Goal: Task Accomplishment & Management: Complete application form

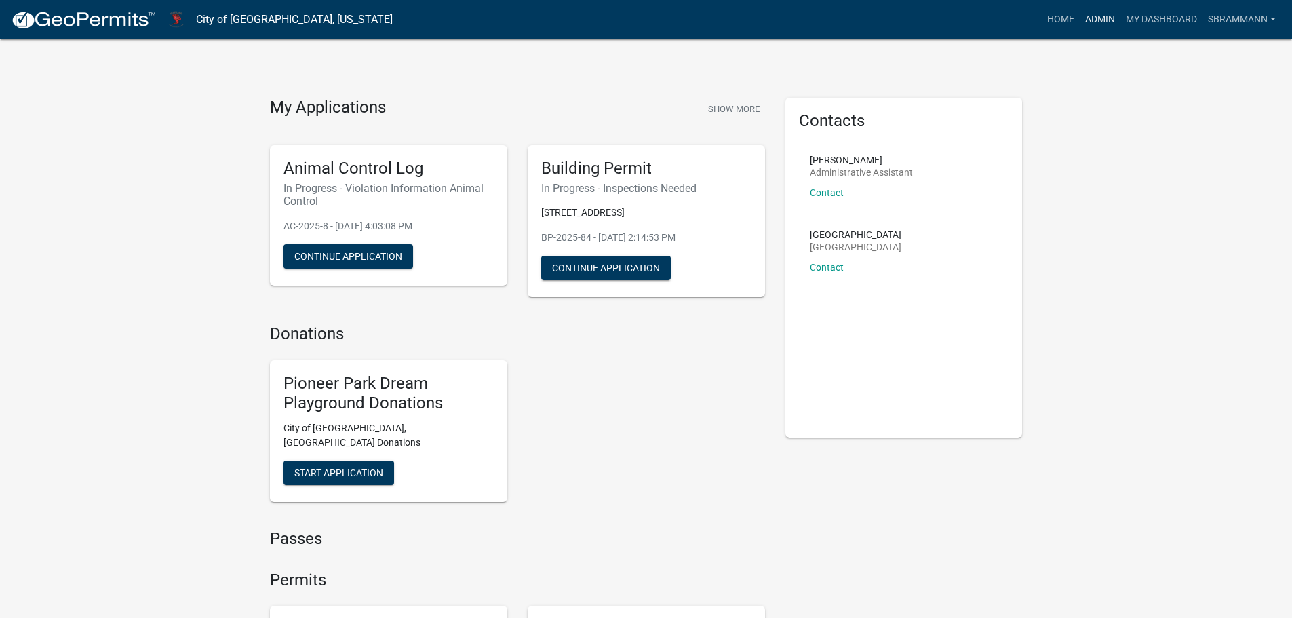
click at [1088, 13] on link "Admin" at bounding box center [1100, 20] width 41 height 26
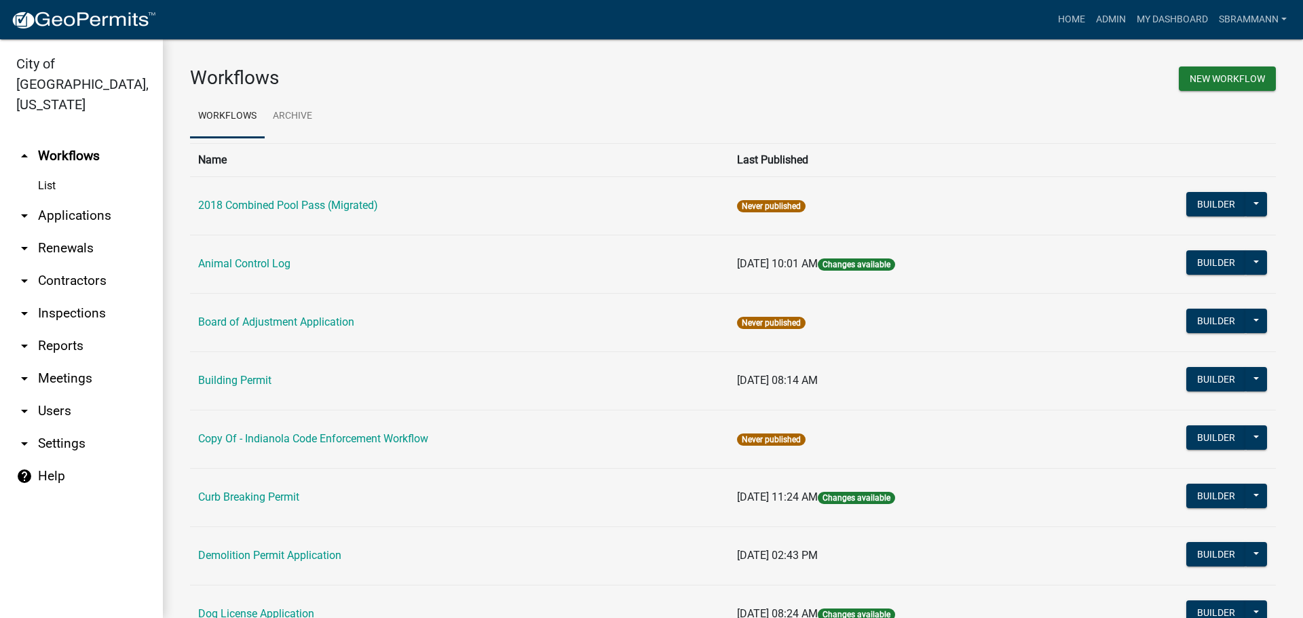
click at [248, 374] on link "Building Permit" at bounding box center [234, 380] width 73 height 13
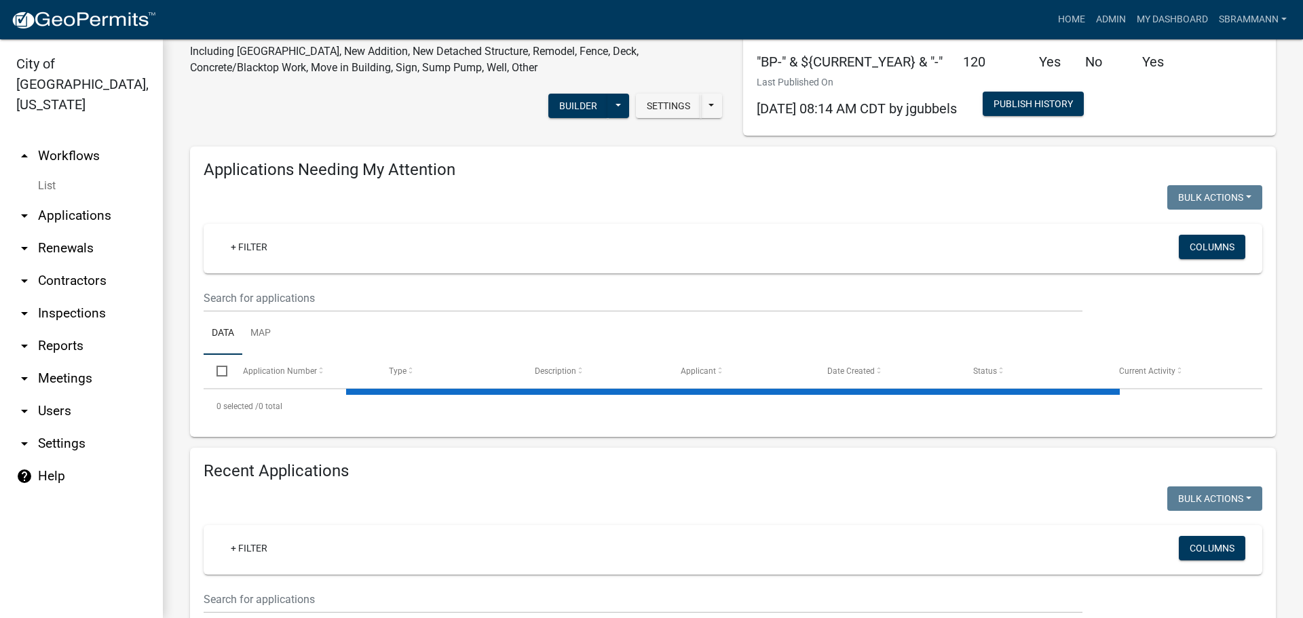
select select "3: 100"
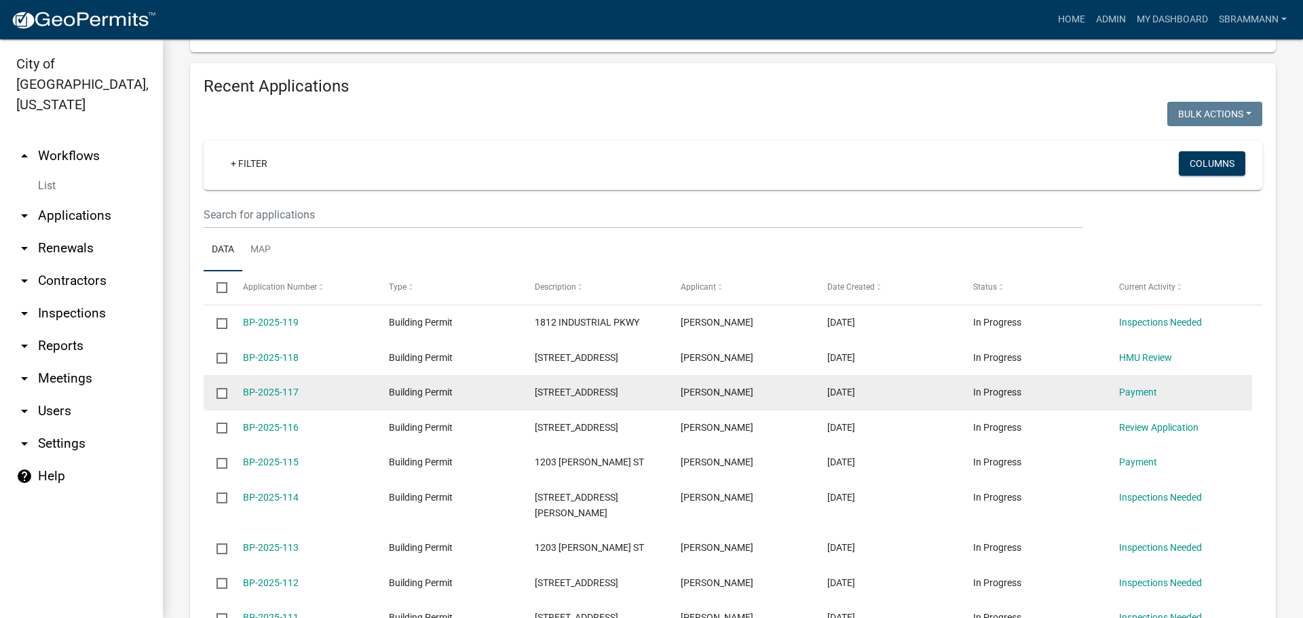
scroll to position [504, 0]
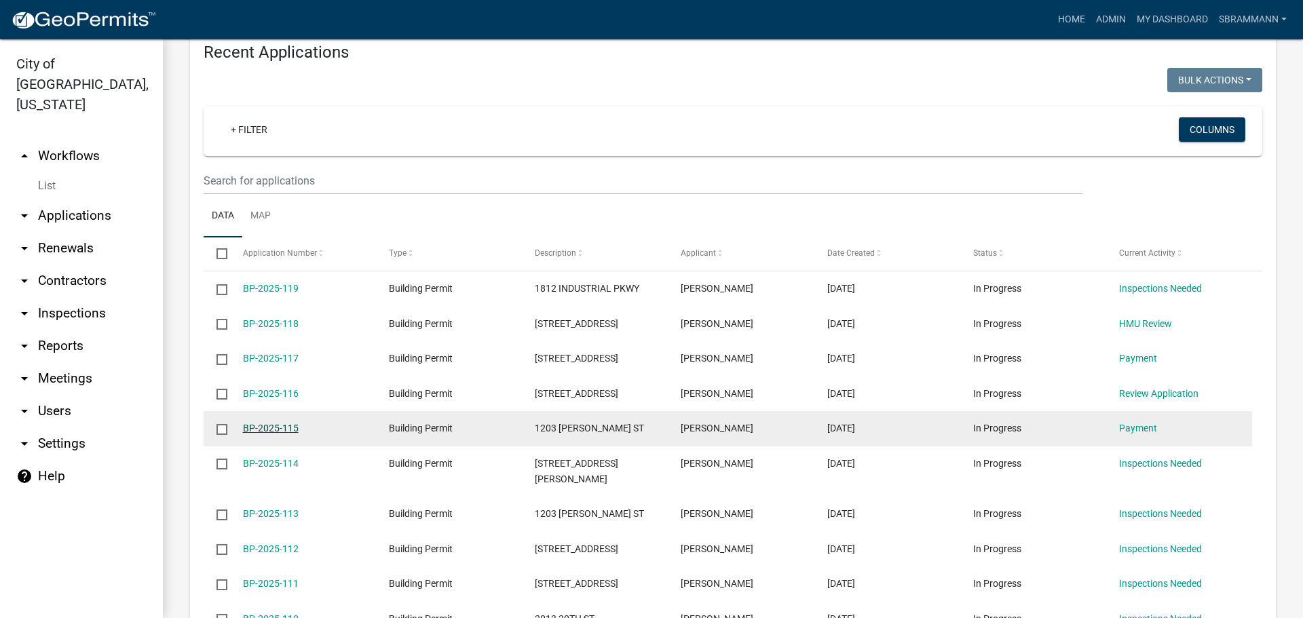
click at [284, 426] on link "BP-2025-115" at bounding box center [271, 428] width 56 height 11
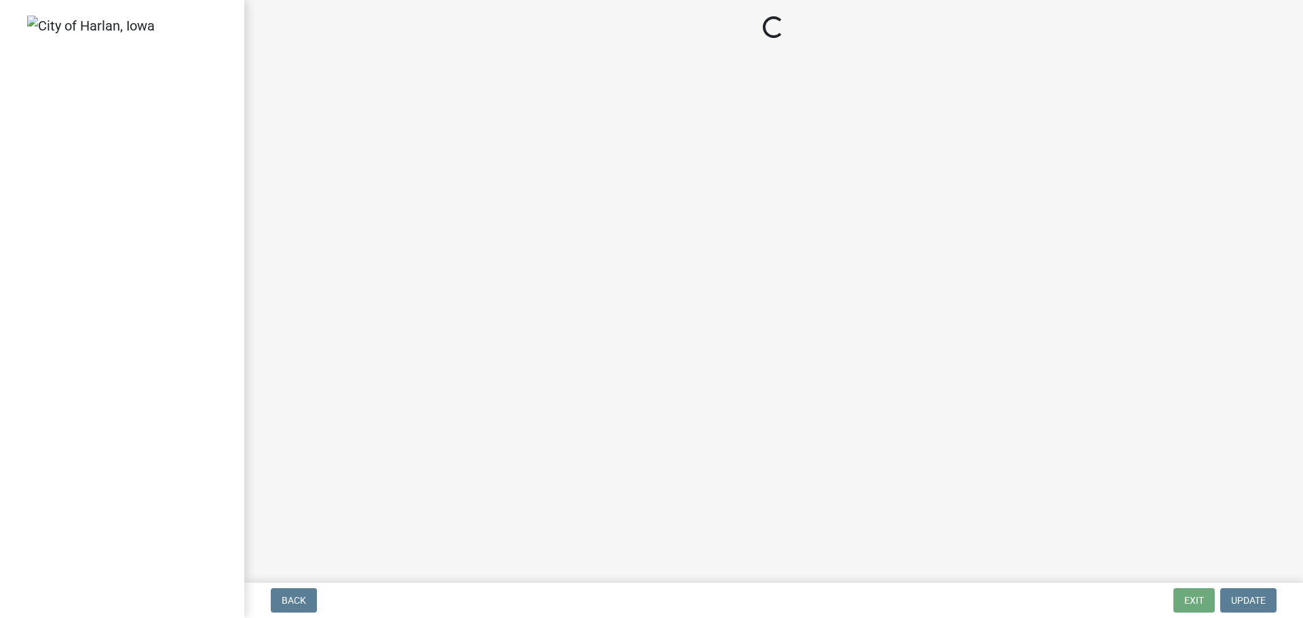
select select "3: 3"
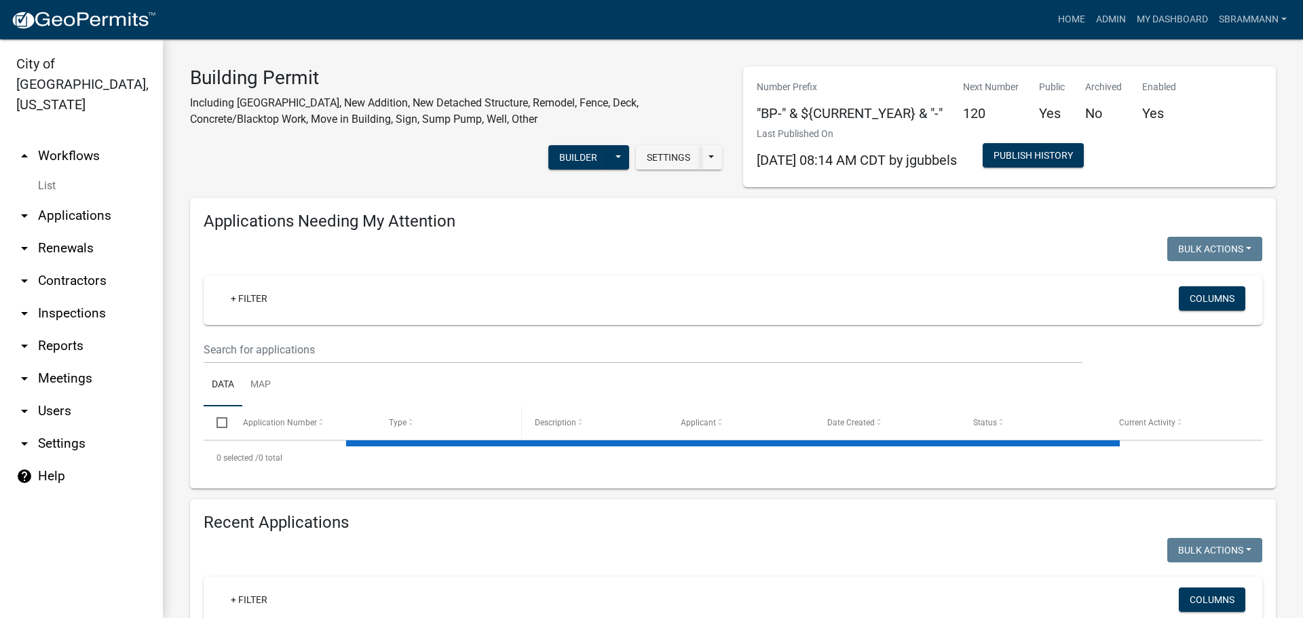
select select "3: 100"
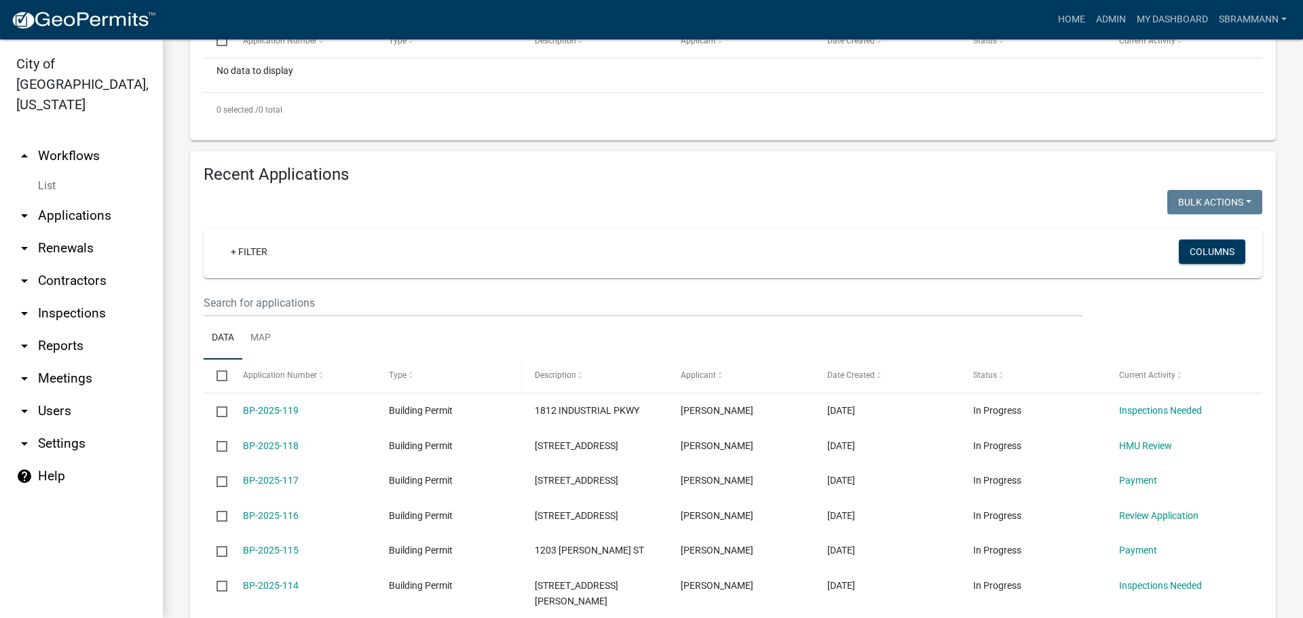
scroll to position [543, 0]
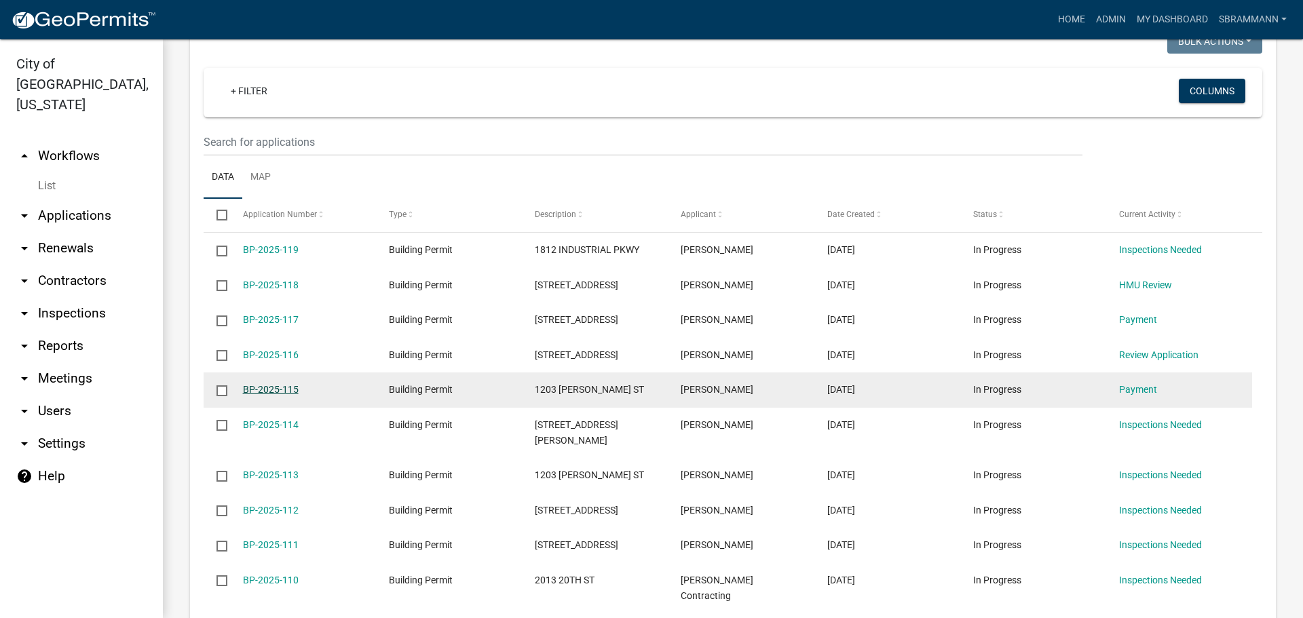
click at [279, 387] on link "BP-2025-115" at bounding box center [271, 389] width 56 height 11
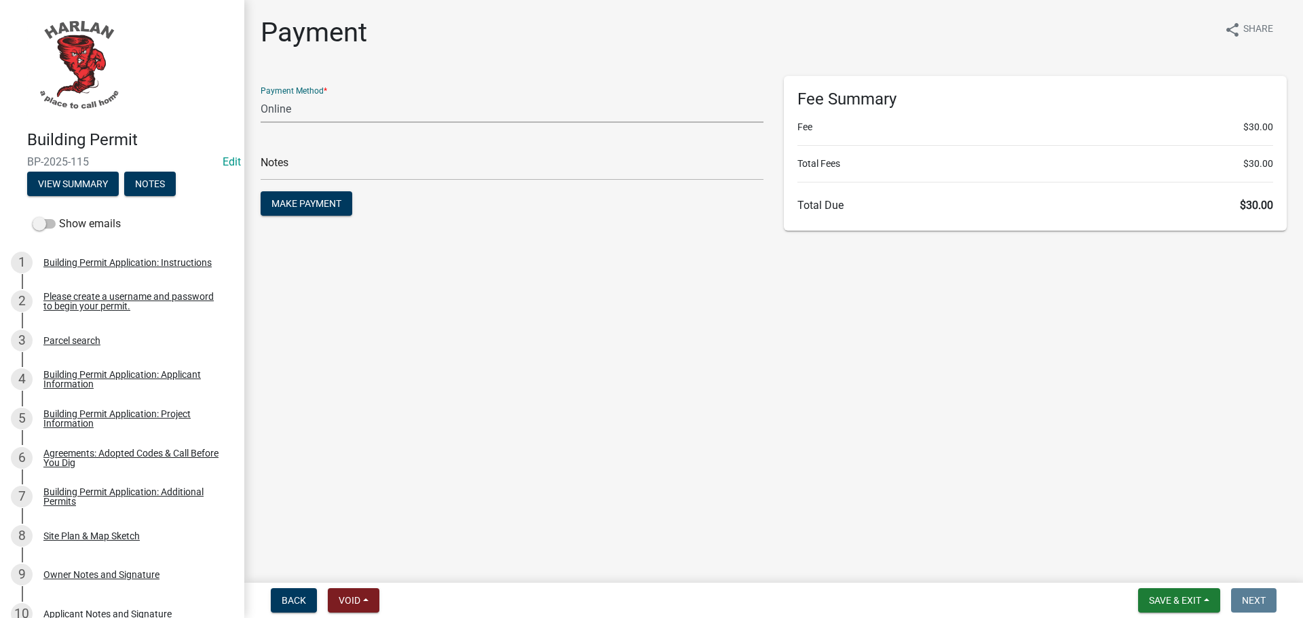
click at [275, 108] on select "Credit Card POS Check Cash Online" at bounding box center [512, 109] width 503 height 28
select select "2: 1"
click at [261, 95] on select "Credit Card POS Check Cash Online" at bounding box center [512, 109] width 503 height 28
click at [305, 202] on span "Make Payment" at bounding box center [306, 203] width 70 height 11
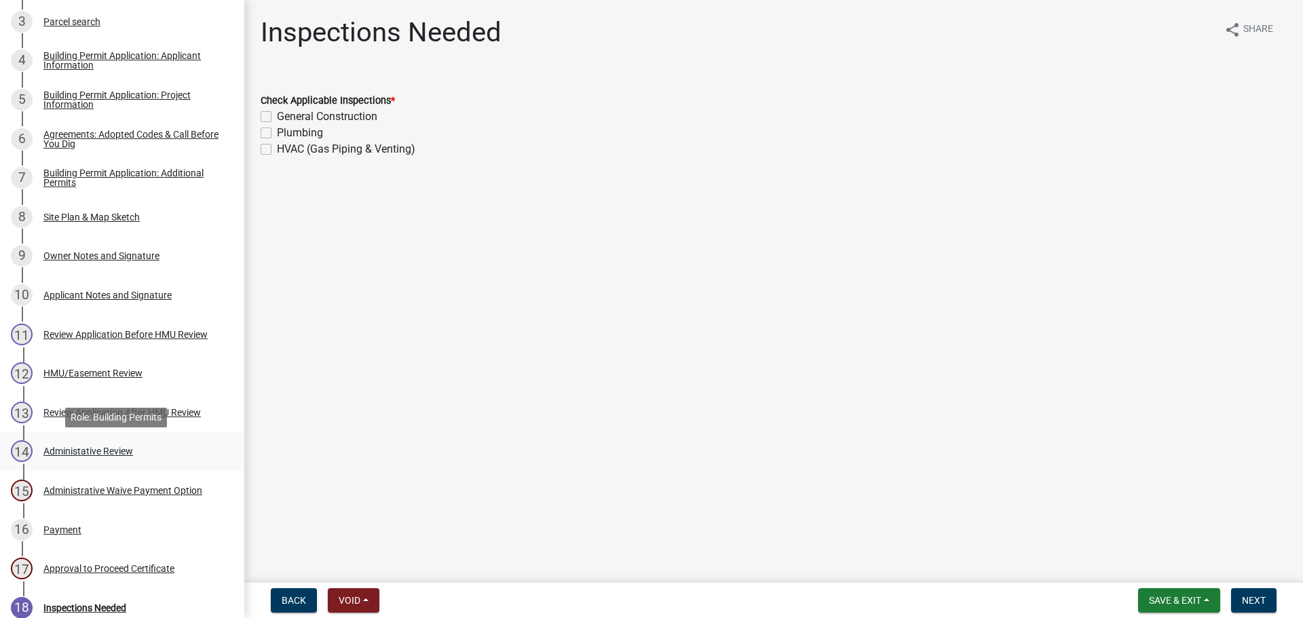
scroll to position [475, 0]
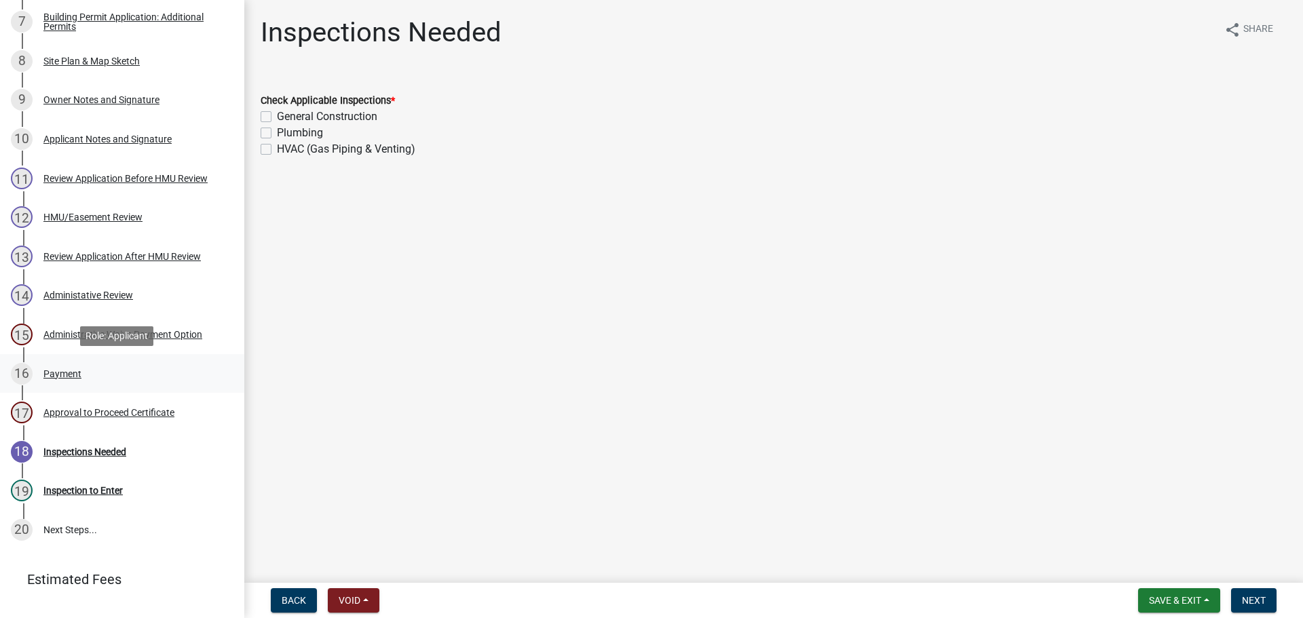
click at [66, 369] on div "Payment" at bounding box center [62, 373] width 38 height 9
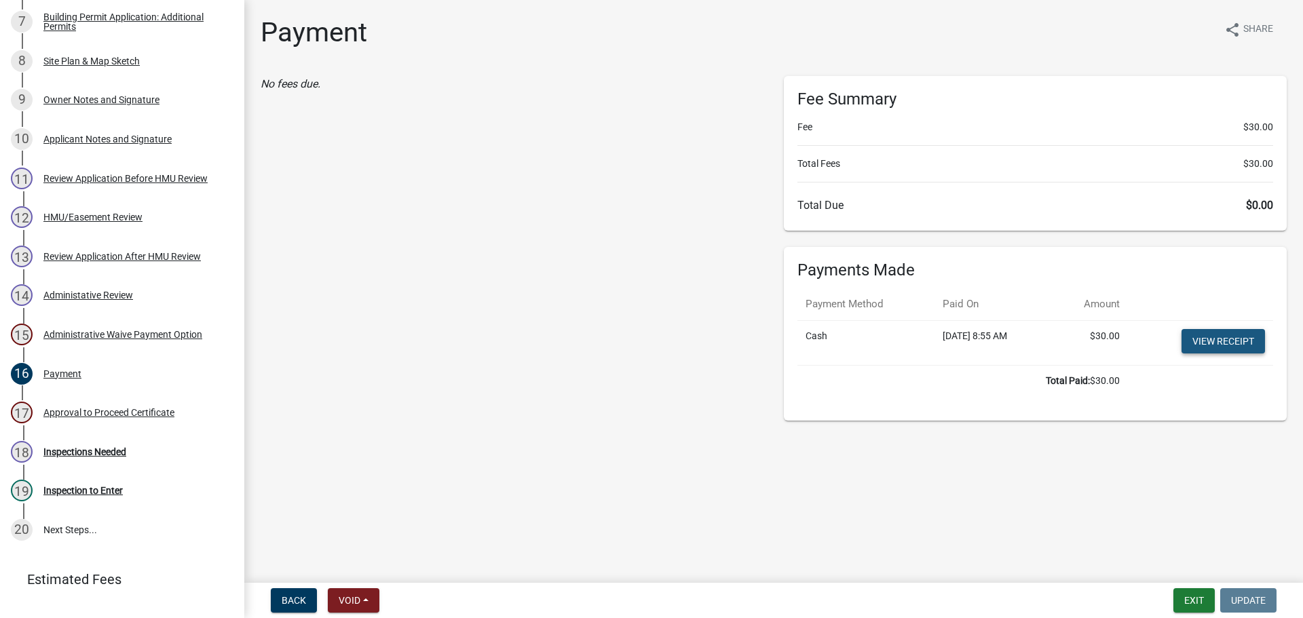
click at [1216, 343] on link "View receipt" at bounding box center [1222, 341] width 83 height 24
click at [81, 408] on div "Approval to Proceed Certificate" at bounding box center [108, 412] width 131 height 9
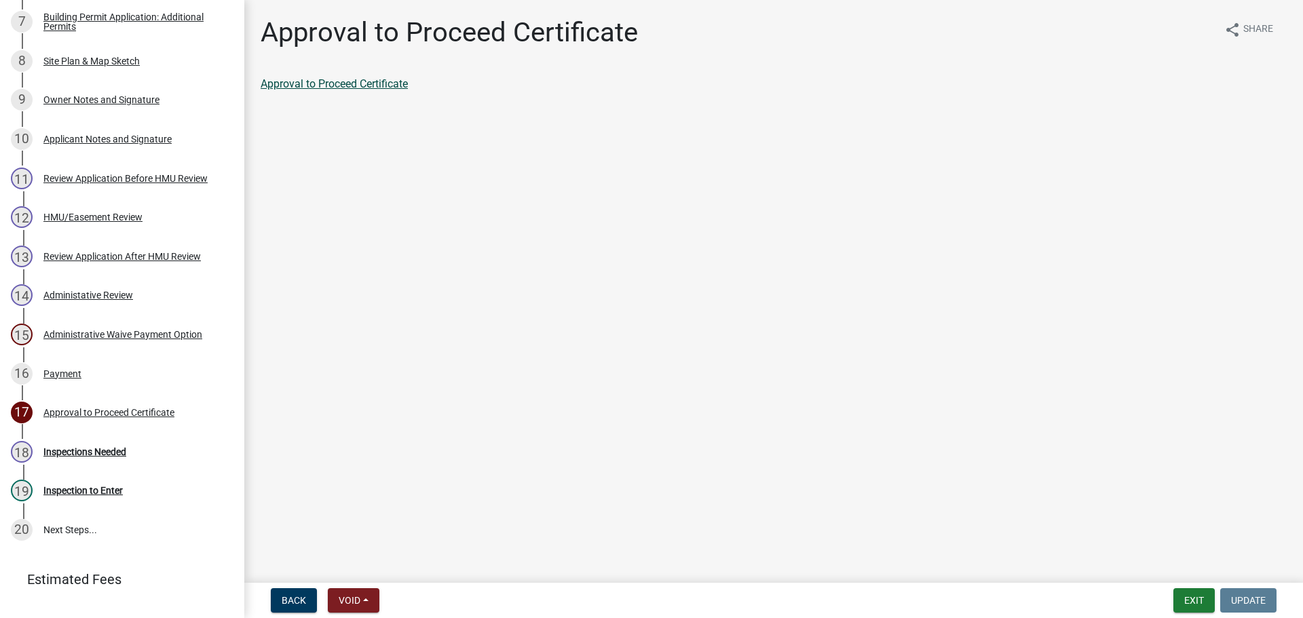
click at [326, 85] on link "Approval to Proceed Certificate" at bounding box center [334, 83] width 147 height 13
click at [1199, 597] on button "Exit" at bounding box center [1193, 600] width 41 height 24
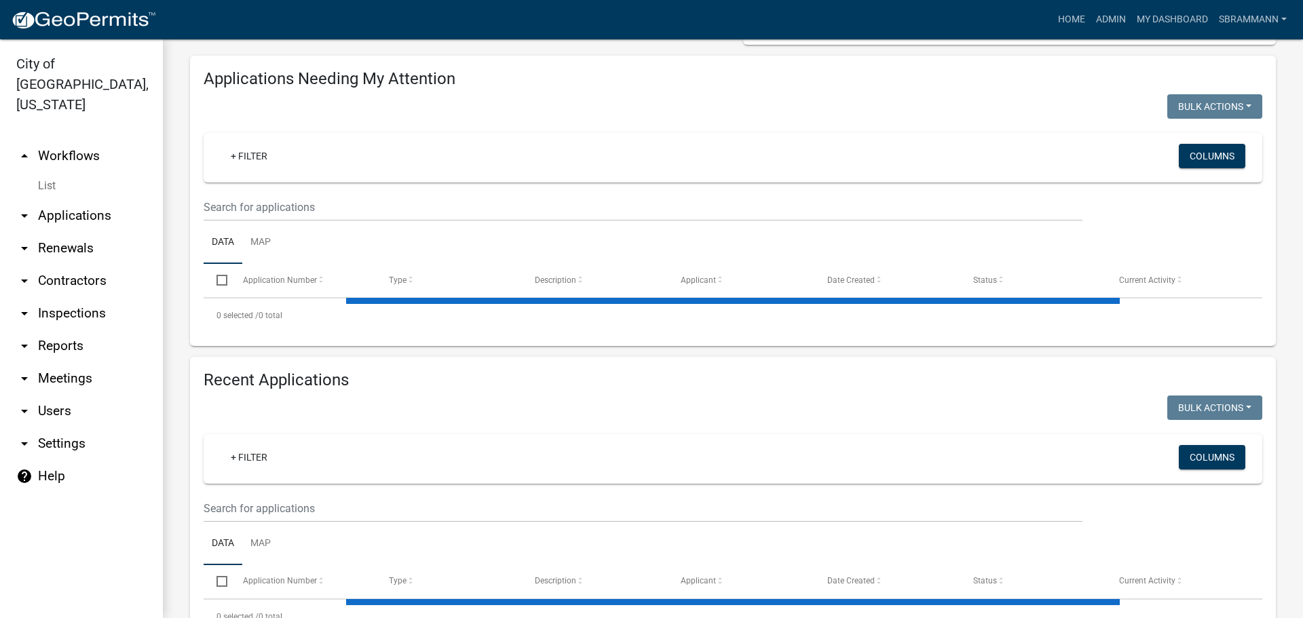
scroll to position [199, 0]
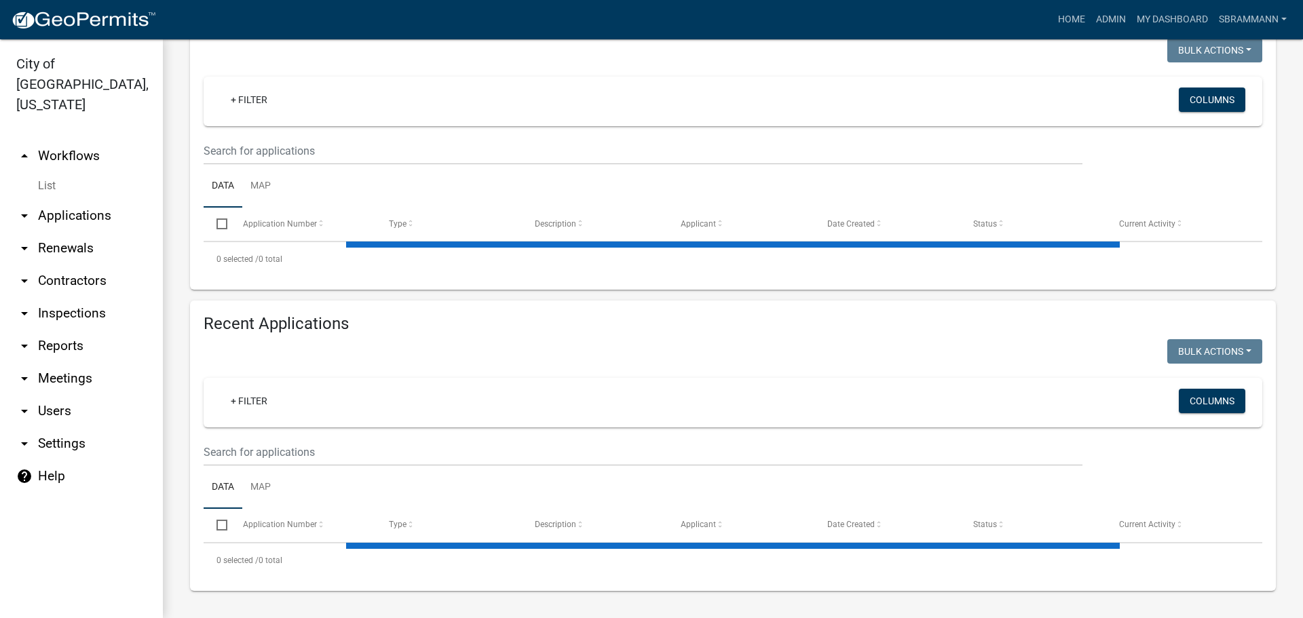
select select "3: 100"
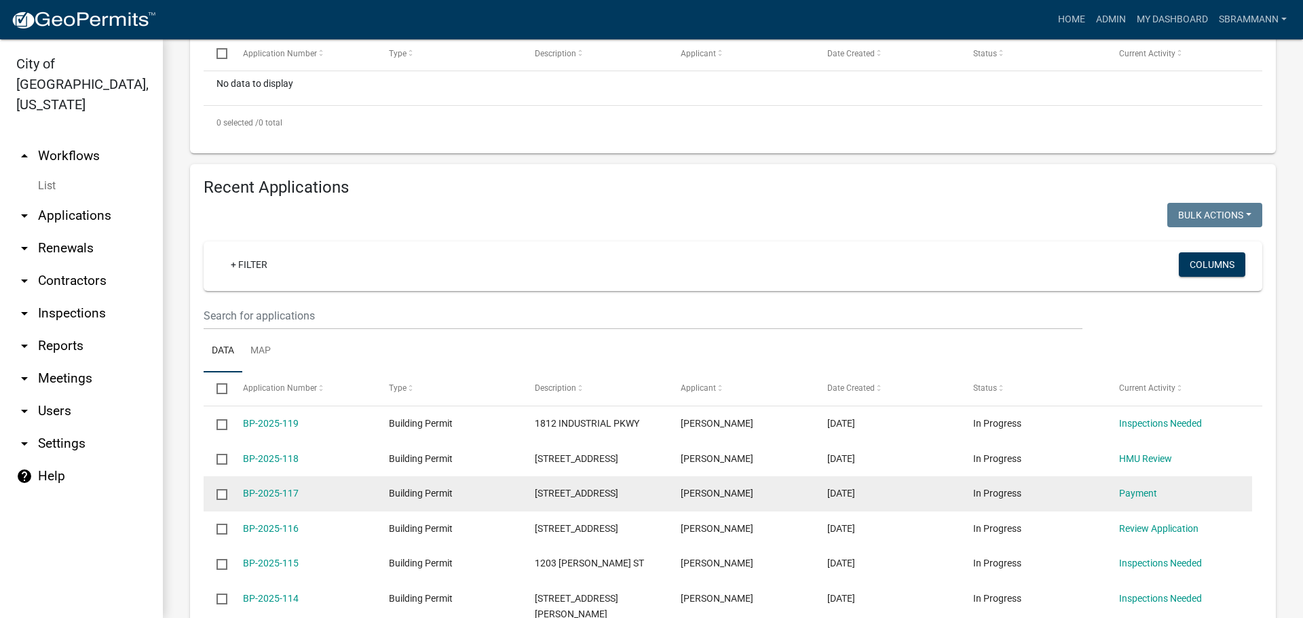
scroll to position [368, 0]
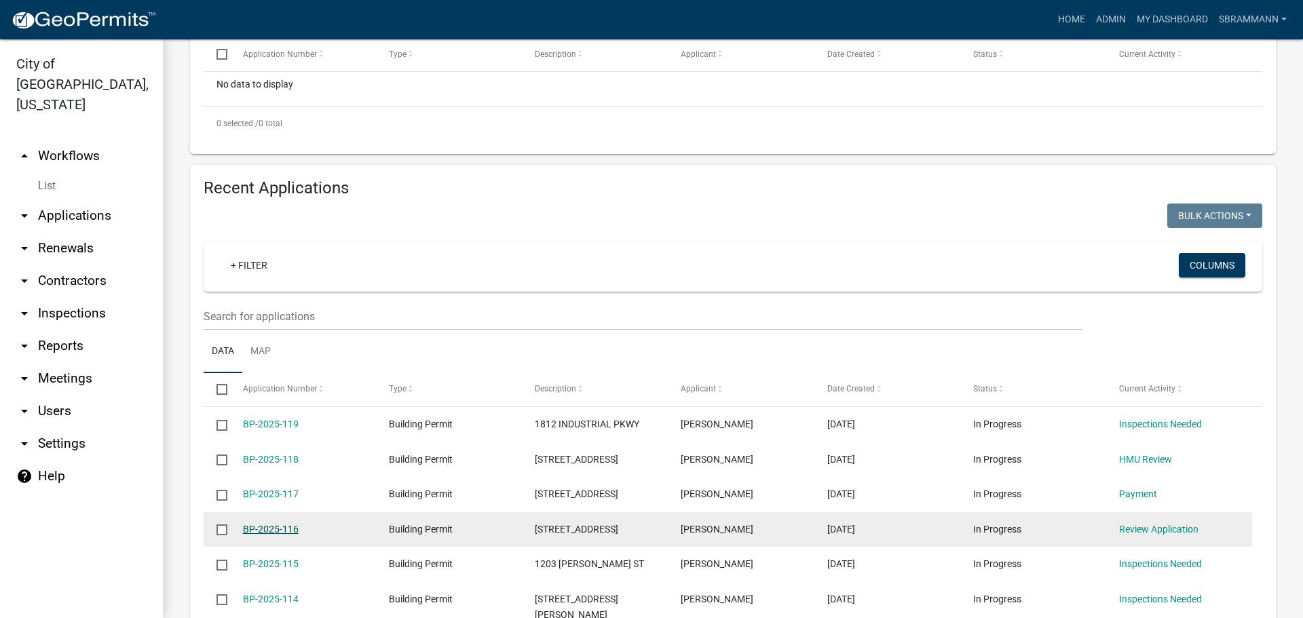
click at [271, 527] on link "BP-2025-116" at bounding box center [271, 529] width 56 height 11
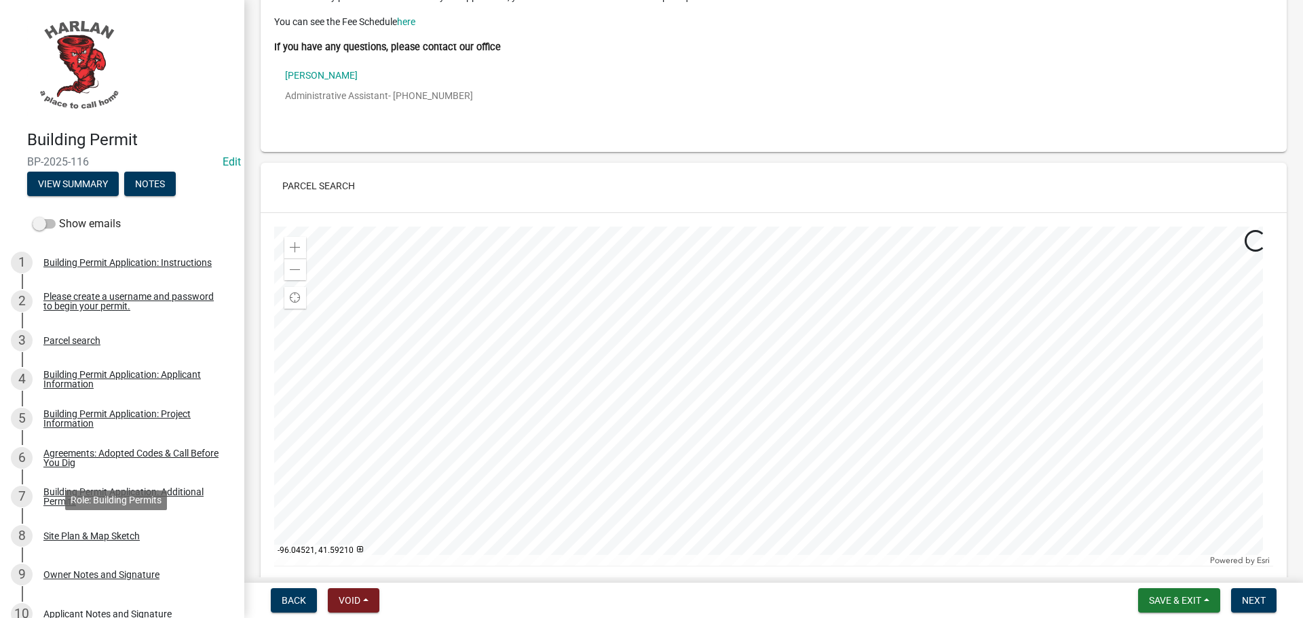
scroll to position [271, 0]
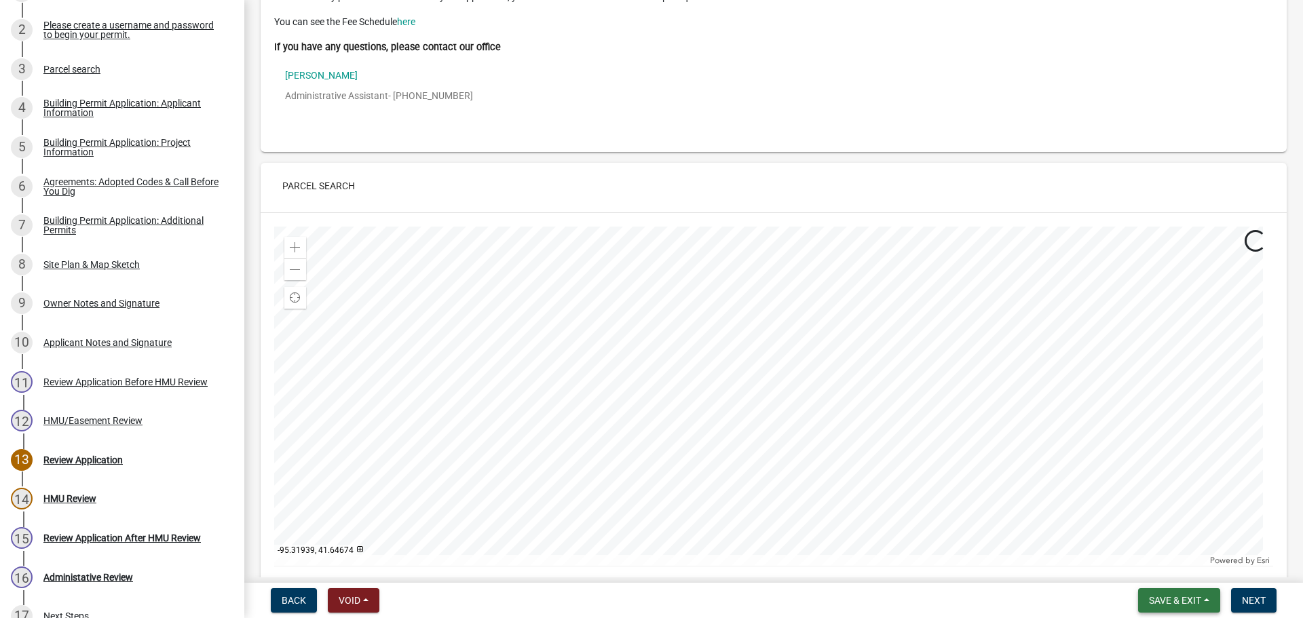
click at [1178, 596] on span "Save & Exit" at bounding box center [1175, 600] width 52 height 11
click at [1149, 565] on button "Save & Exit" at bounding box center [1165, 565] width 109 height 33
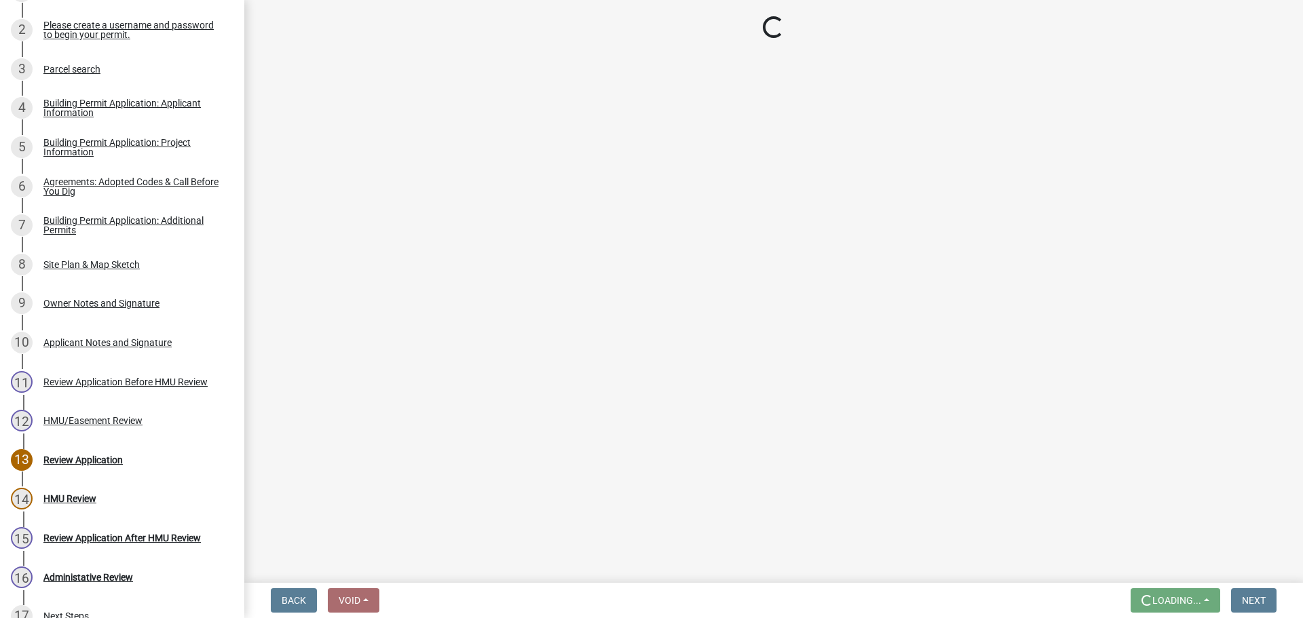
scroll to position [0, 0]
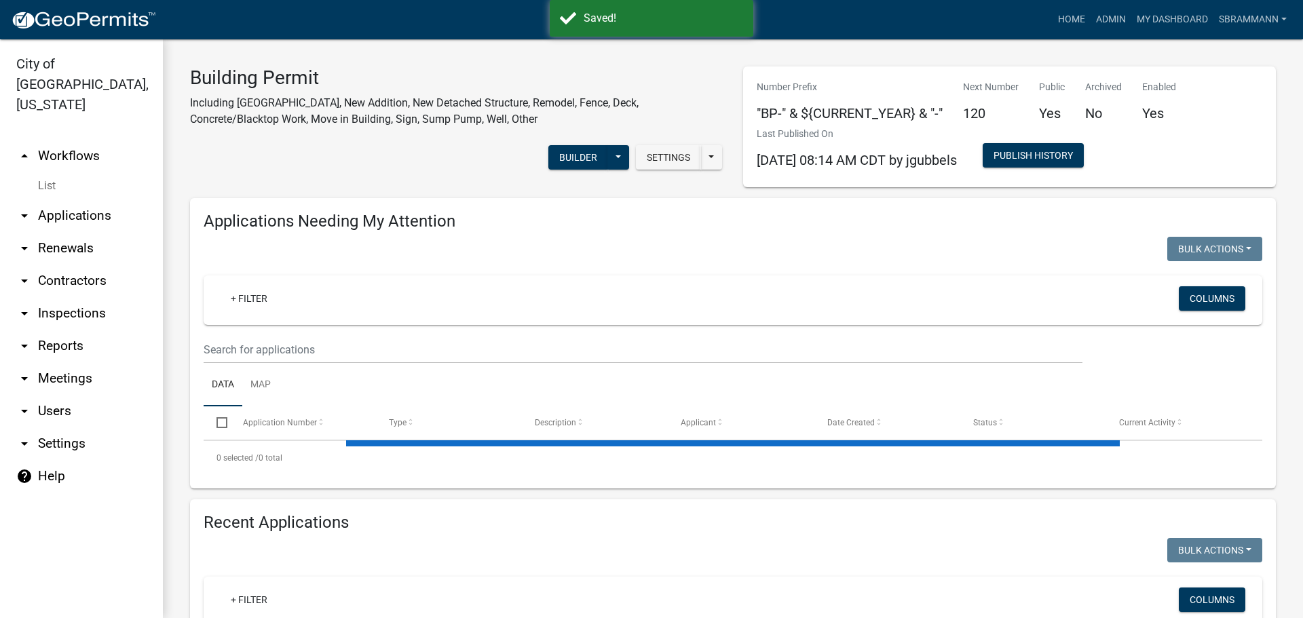
select select "3: 100"
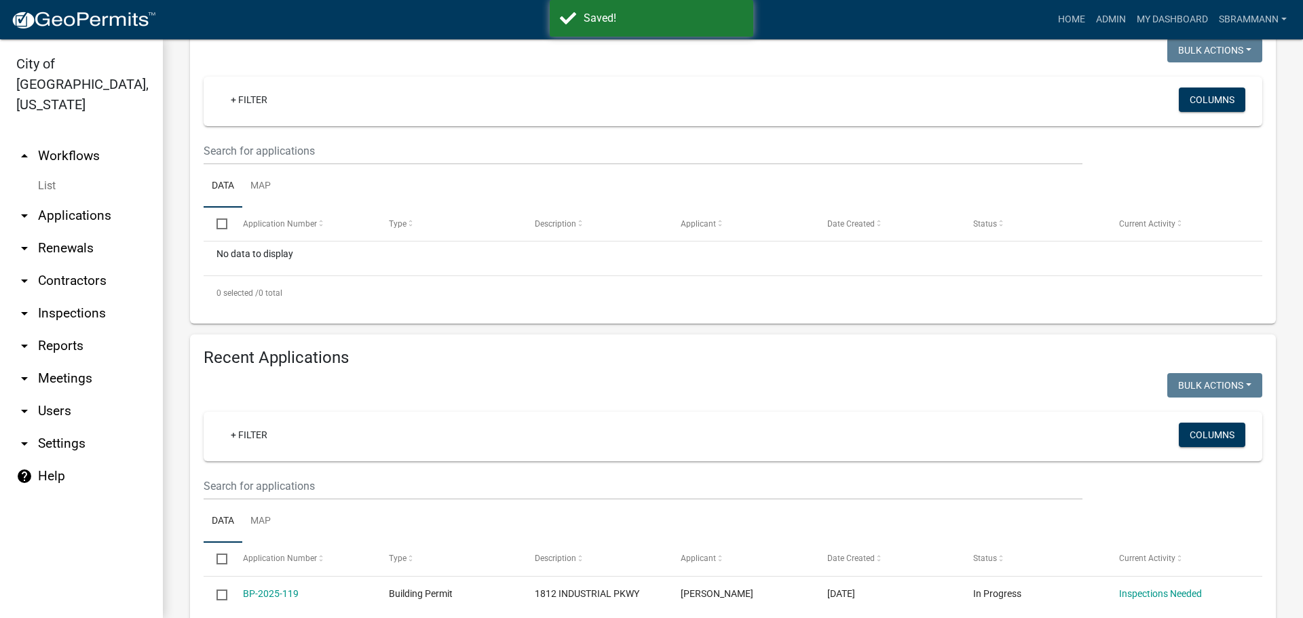
scroll to position [402, 0]
